Goal: Information Seeking & Learning: Learn about a topic

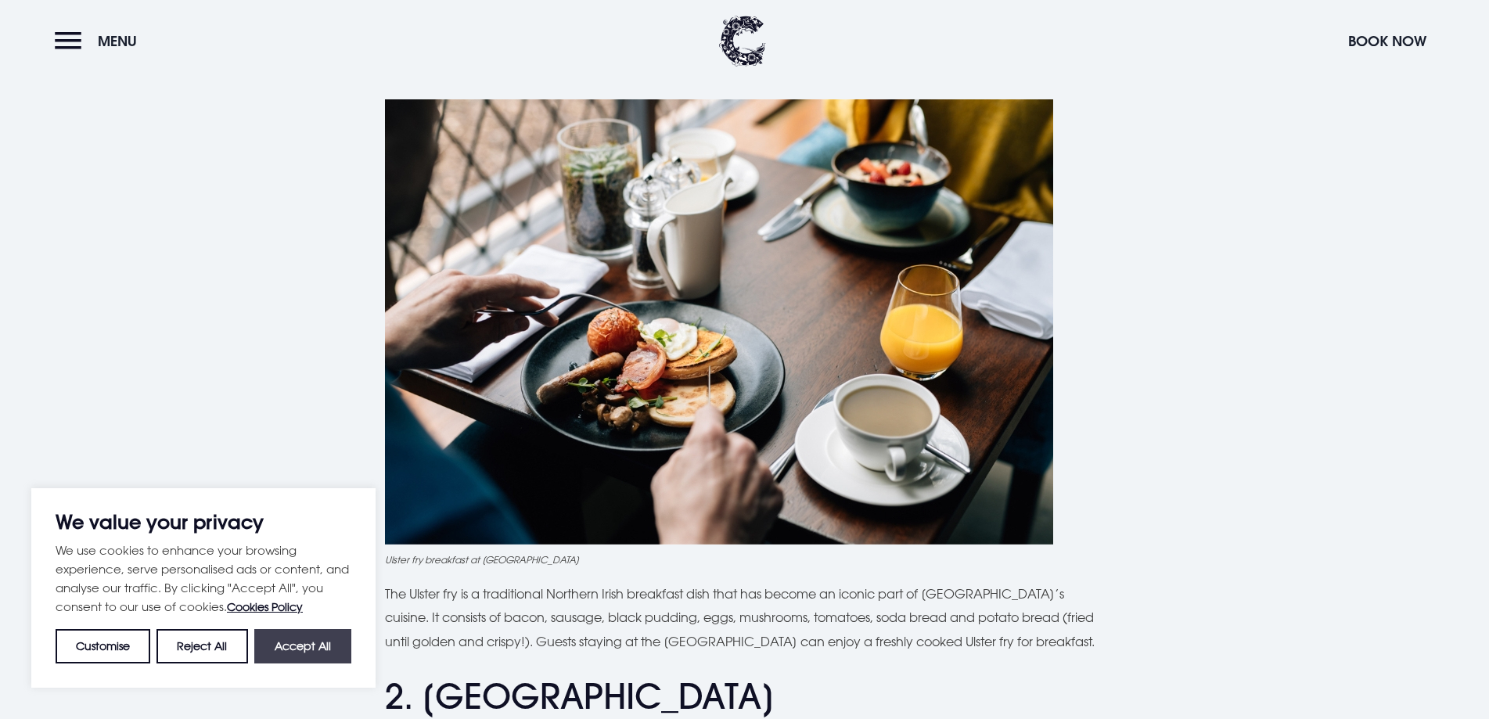
click at [313, 638] on button "Accept All" at bounding box center [302, 646] width 97 height 34
checkbox input "true"
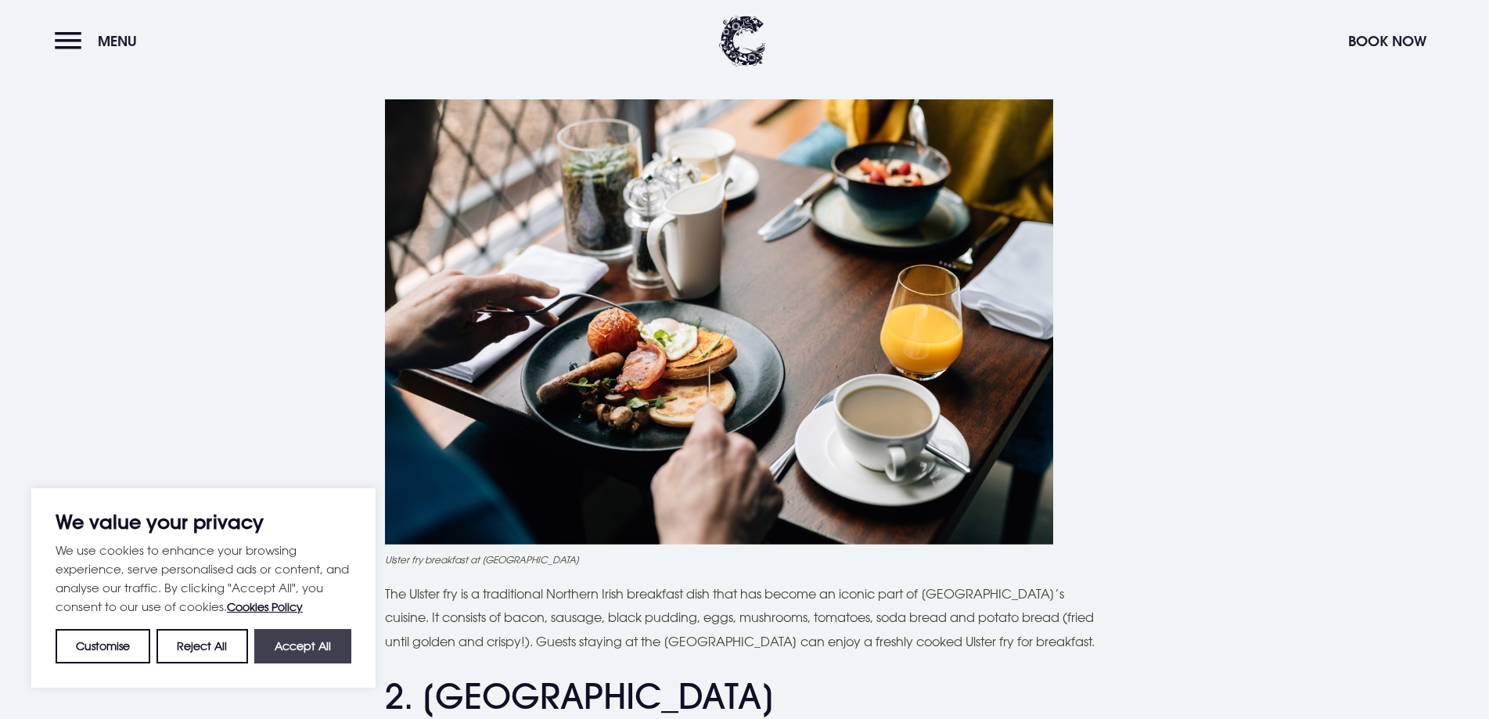
checkbox input "true"
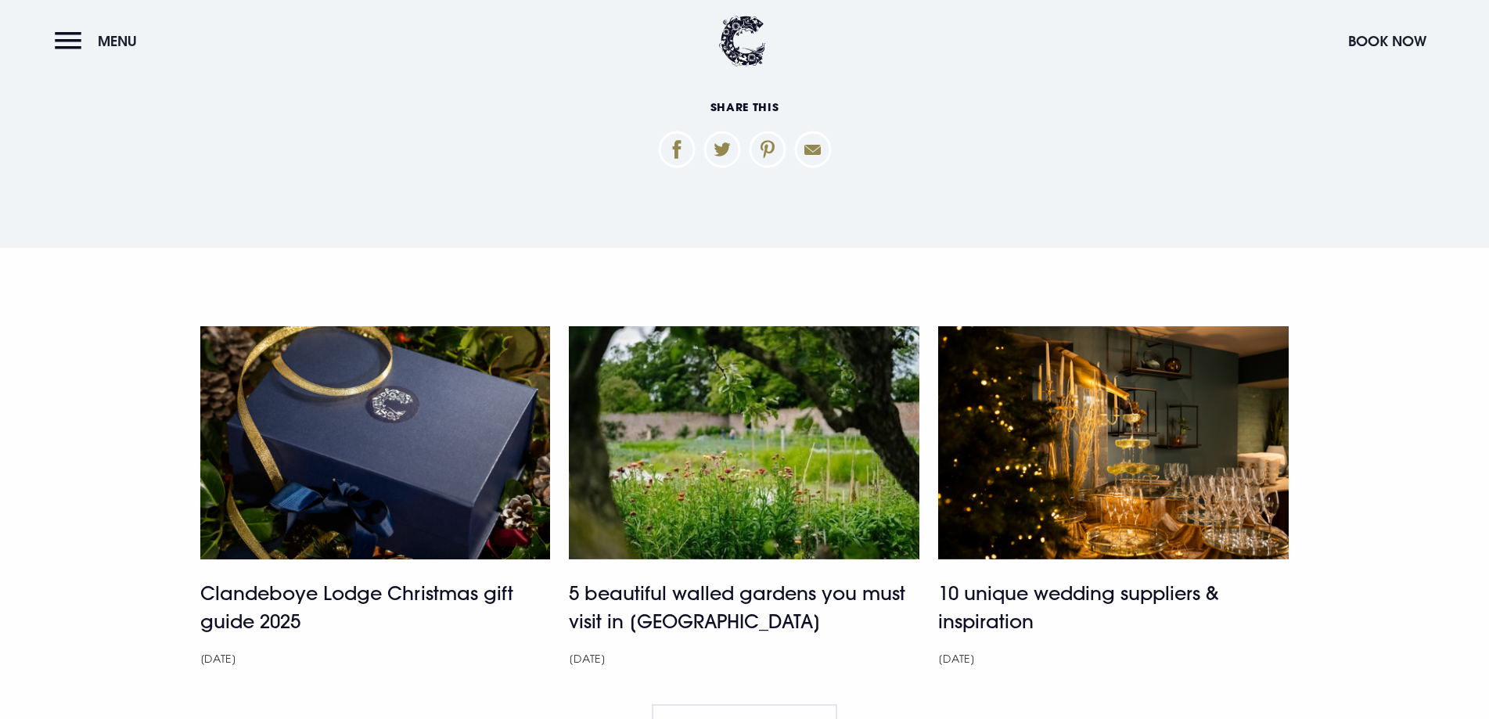
scroll to position [5320, 0]
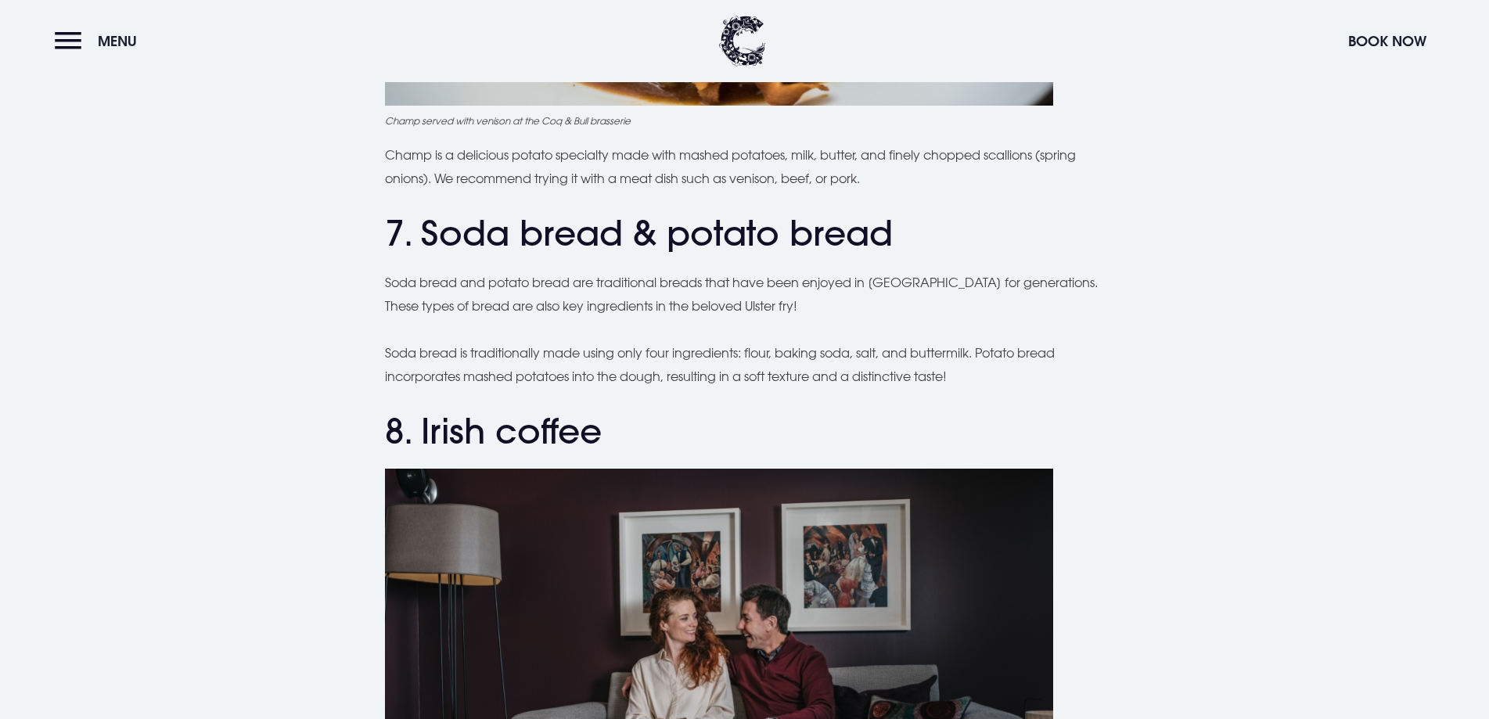
drag, startPoint x: 563, startPoint y: 555, endPoint x: 567, endPoint y: 545, distance: 10.9
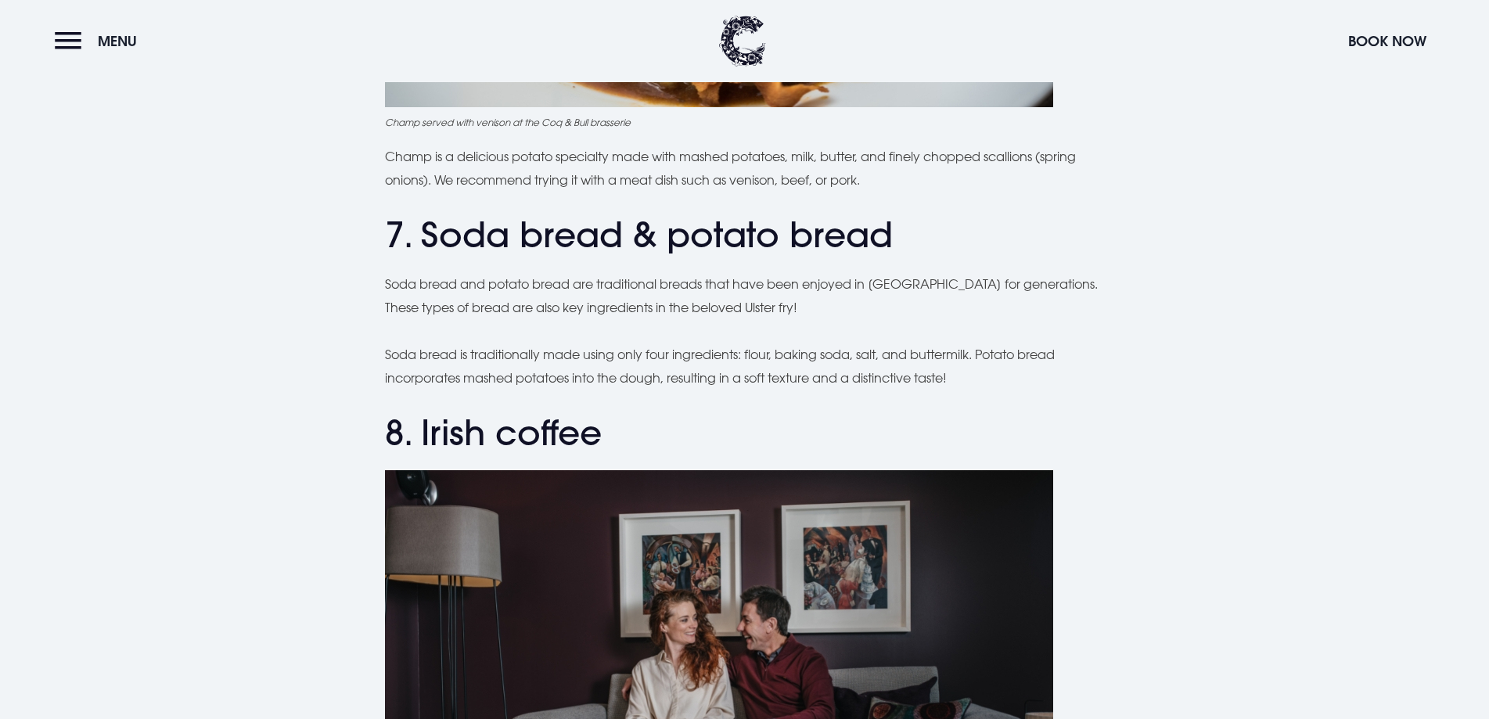
drag, startPoint x: 567, startPoint y: 545, endPoint x: 1048, endPoint y: 435, distance: 492.9
click at [1048, 435] on h2 "8. Irish coffee" at bounding box center [745, 432] width 720 height 41
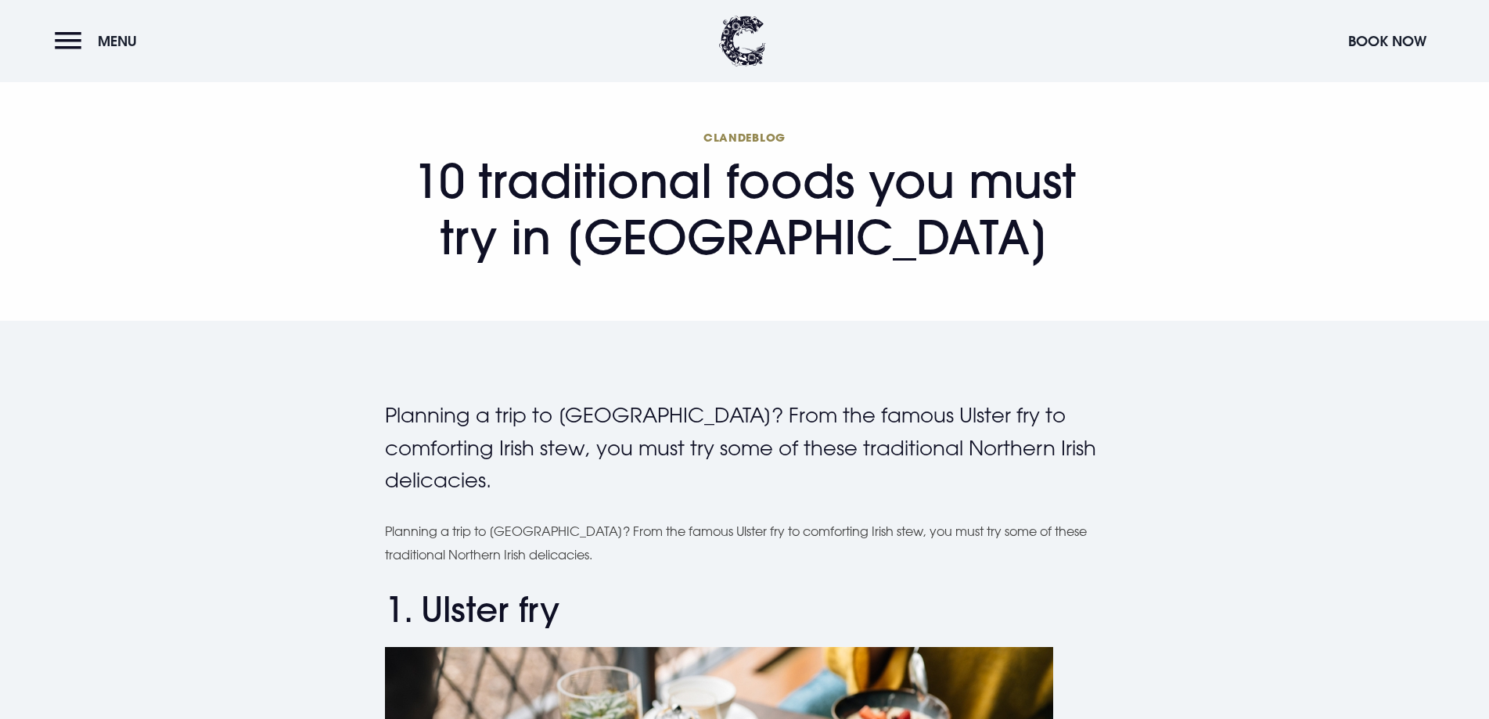
scroll to position [0, 0]
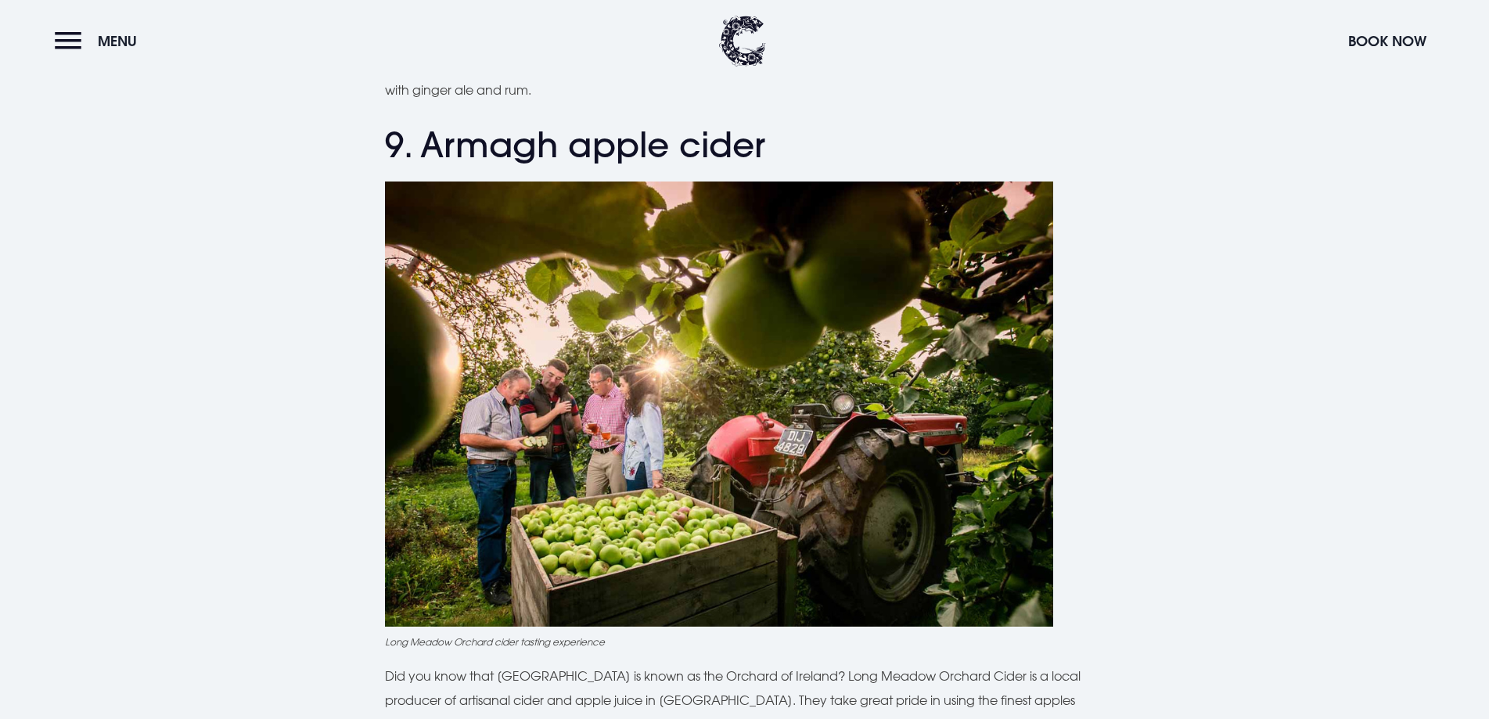
scroll to position [3442, 0]
